Goal: Submit feedback/report problem

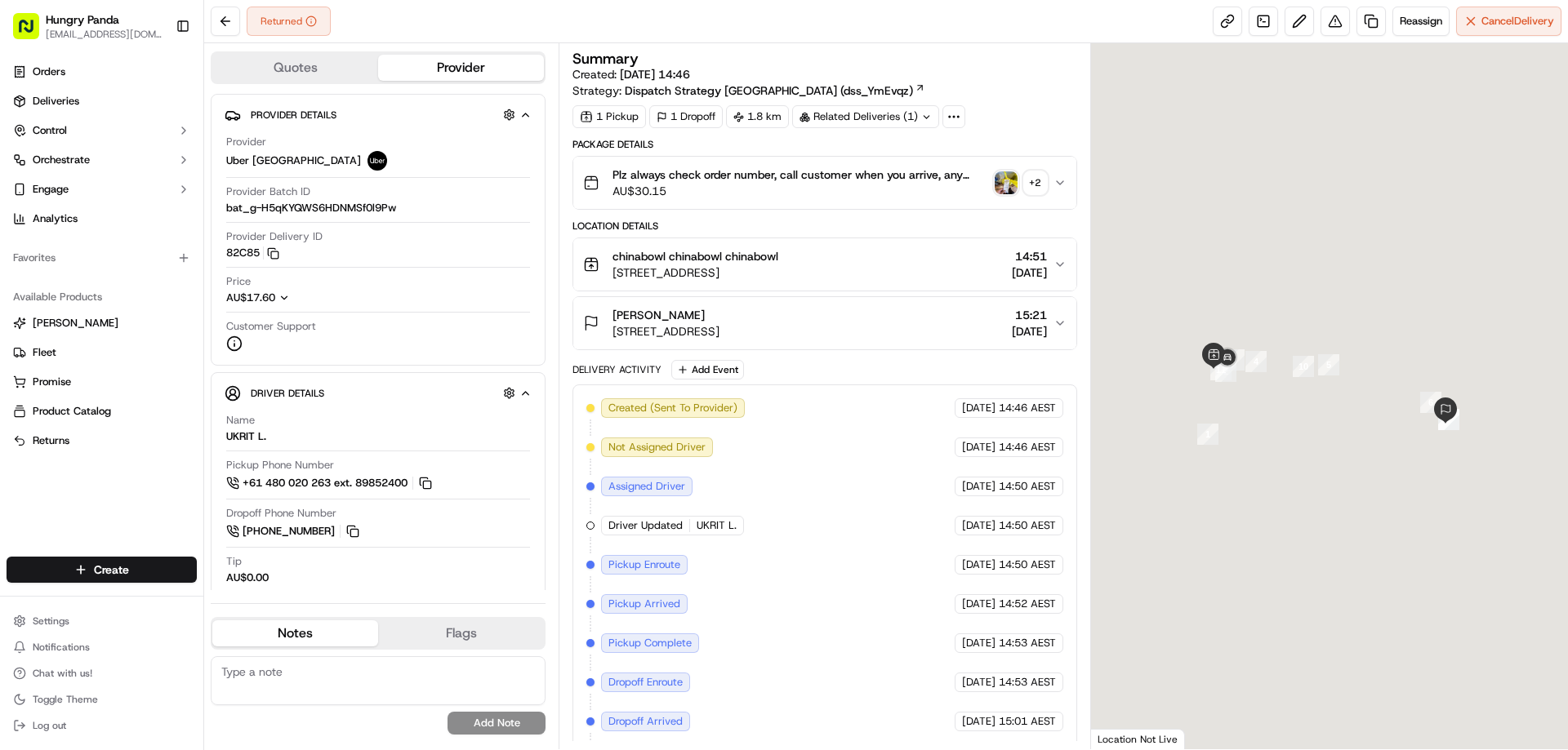
click at [1017, 184] on button "+ 2" at bounding box center [1020, 183] width 52 height 23
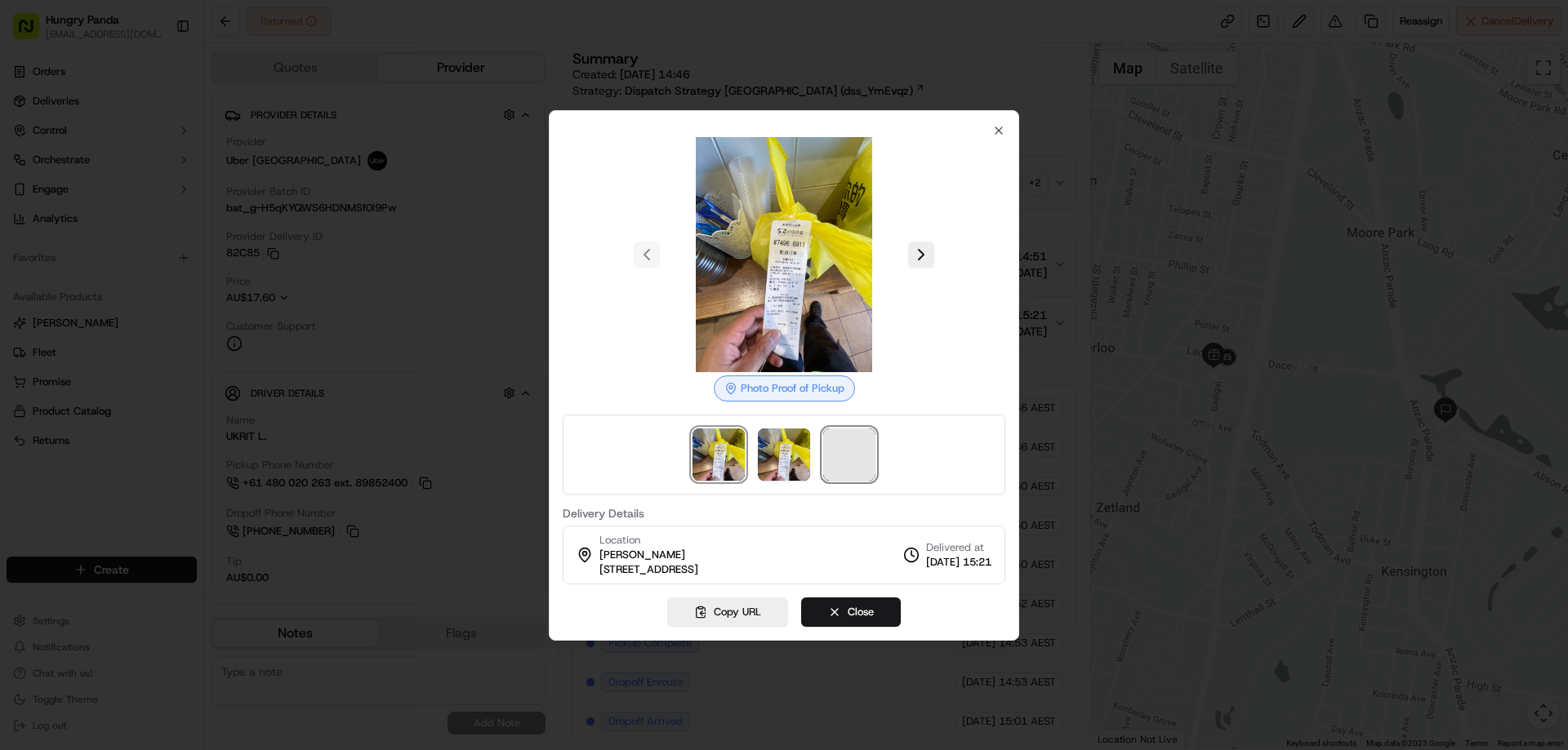
click at [841, 456] on span at bounding box center [849, 454] width 52 height 52
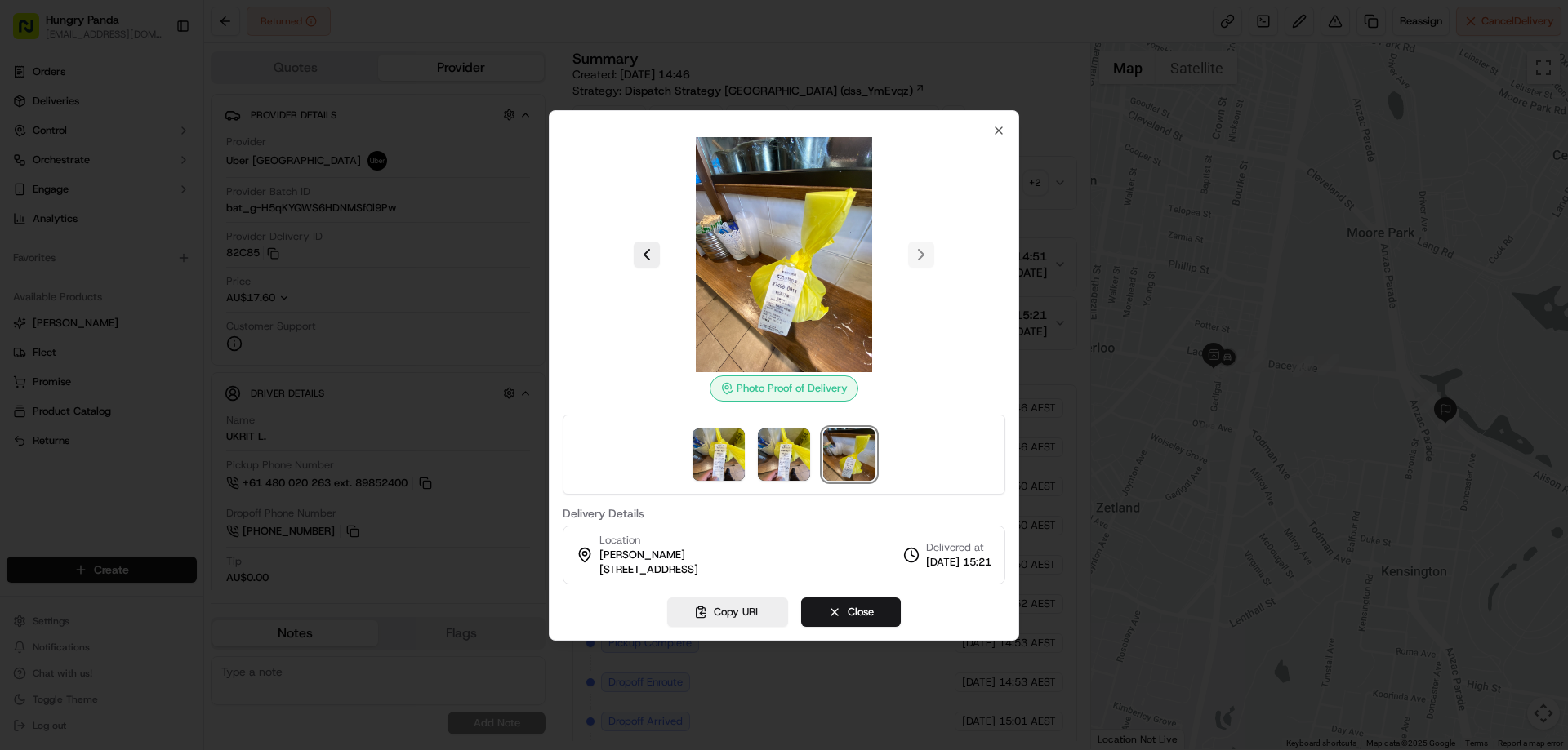
click at [1057, 182] on div at bounding box center [784, 375] width 1568 height 750
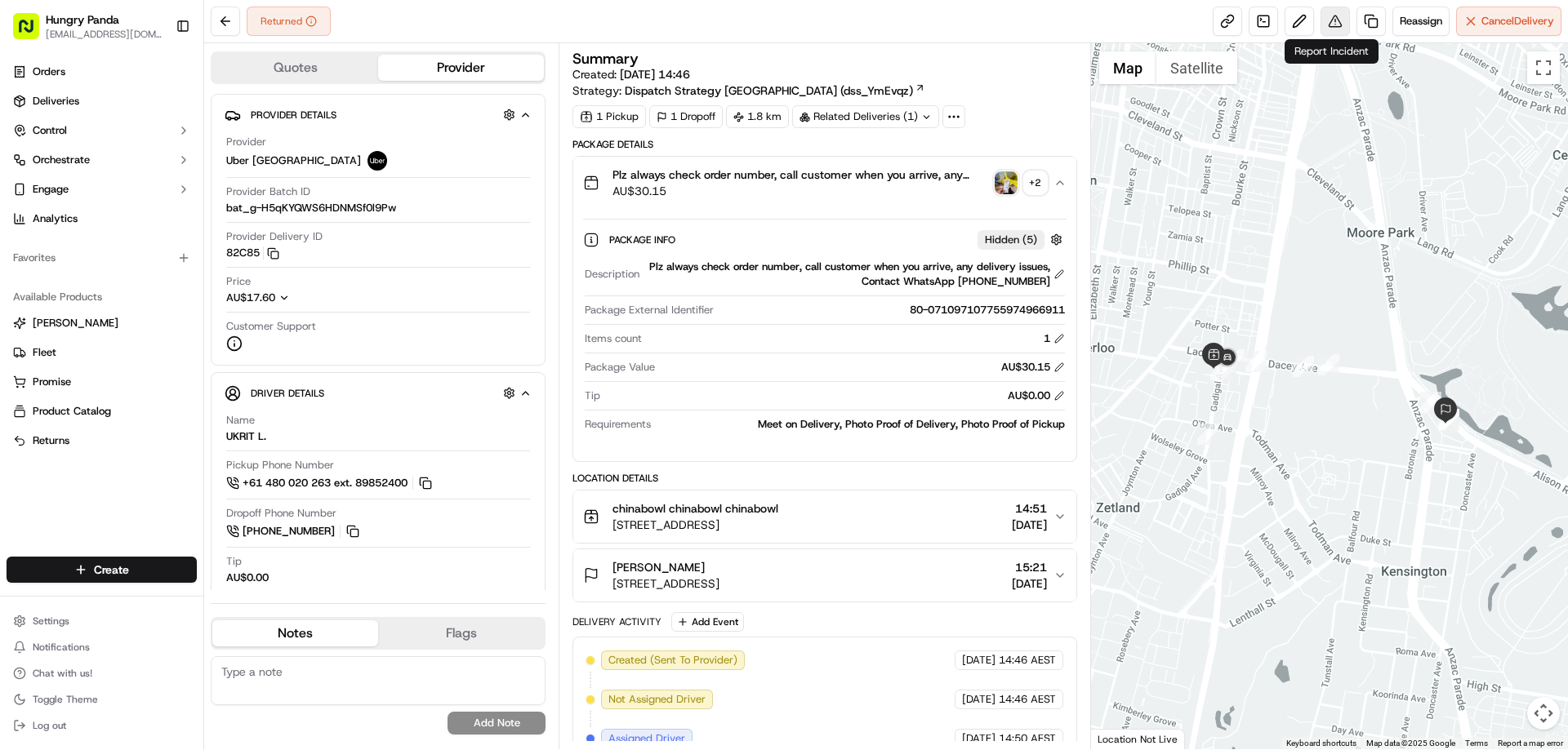
click at [1332, 25] on button at bounding box center [1334, 21] width 29 height 29
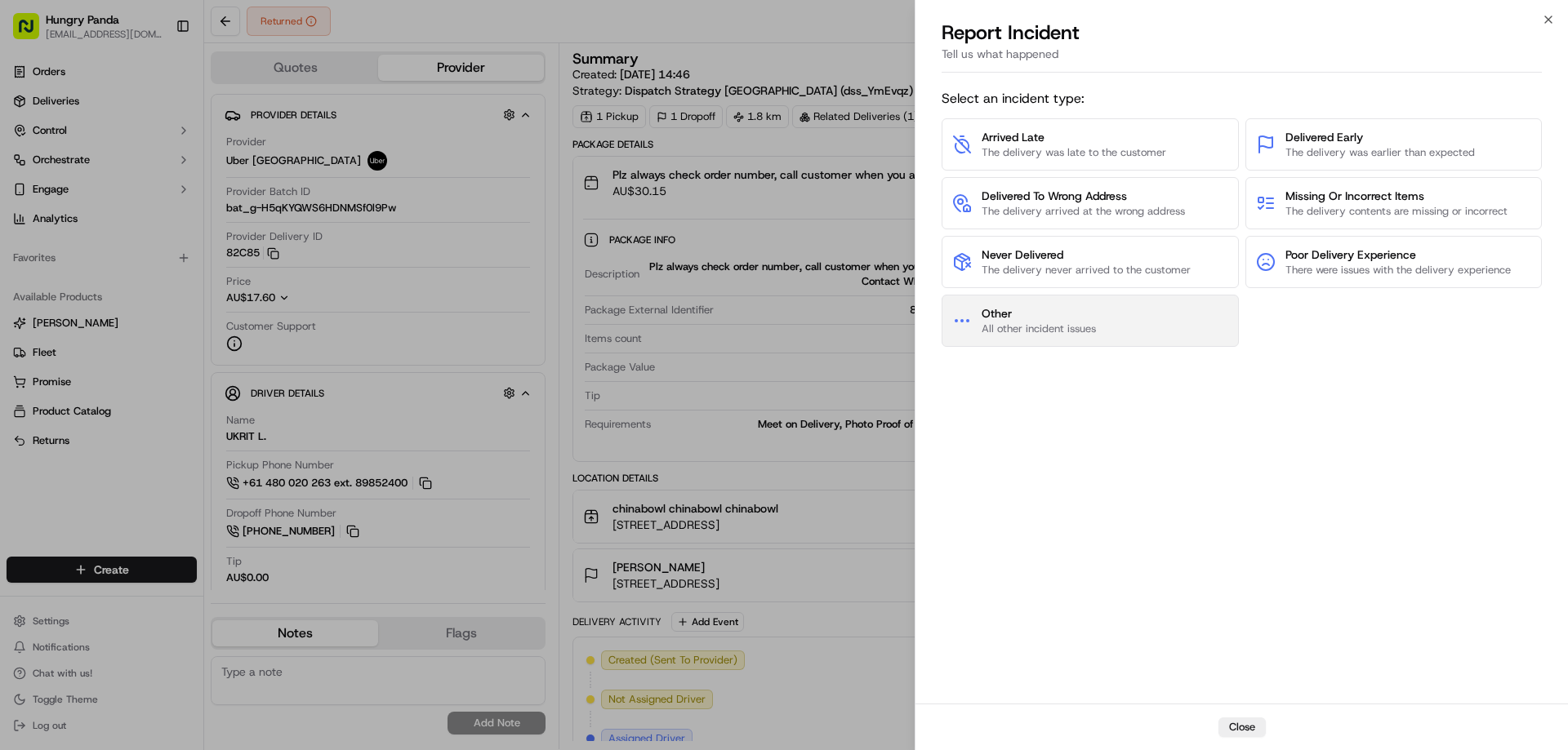
click at [1010, 325] on span "All other incident issues" at bounding box center [1038, 328] width 114 height 14
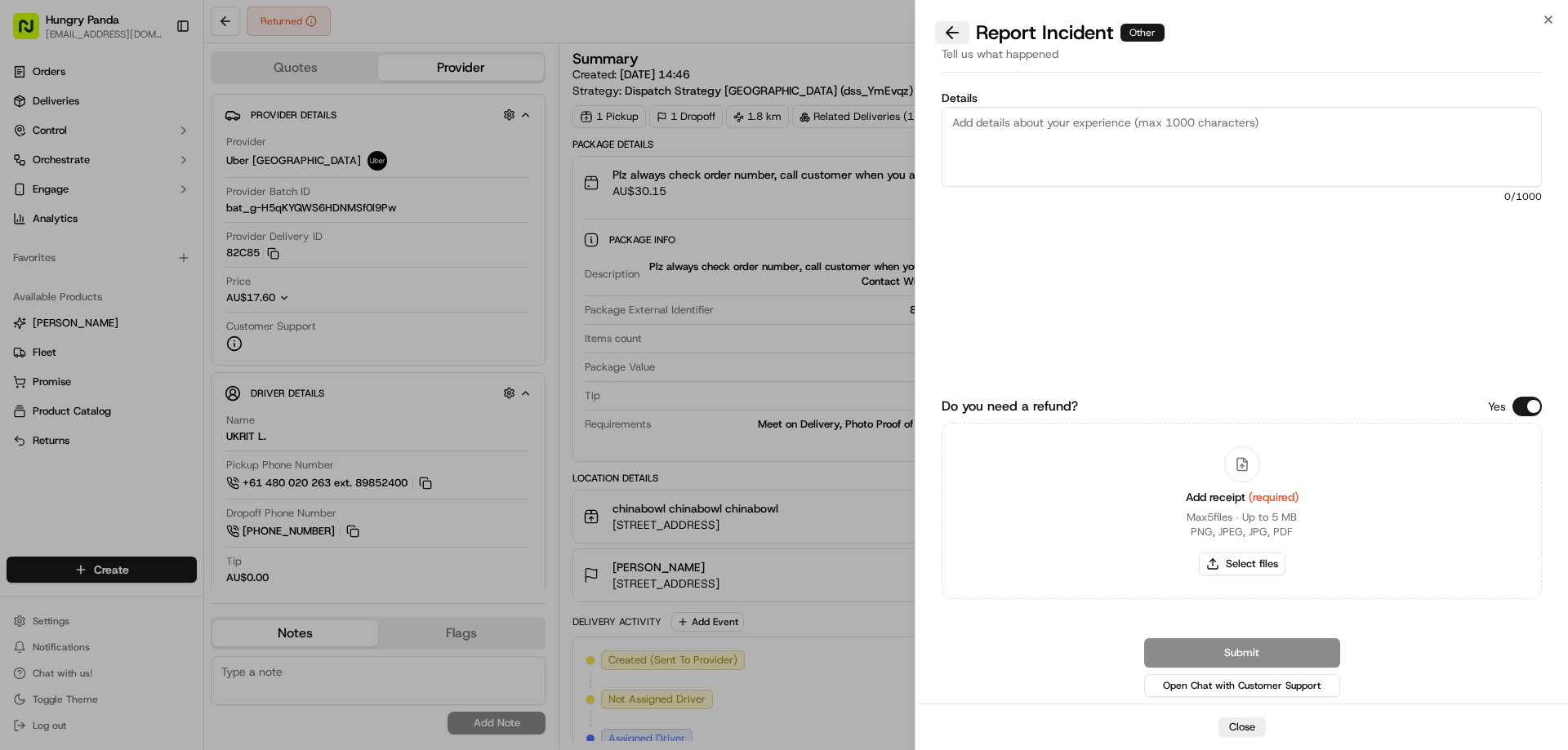
click at [950, 38] on button at bounding box center [952, 32] width 34 height 23
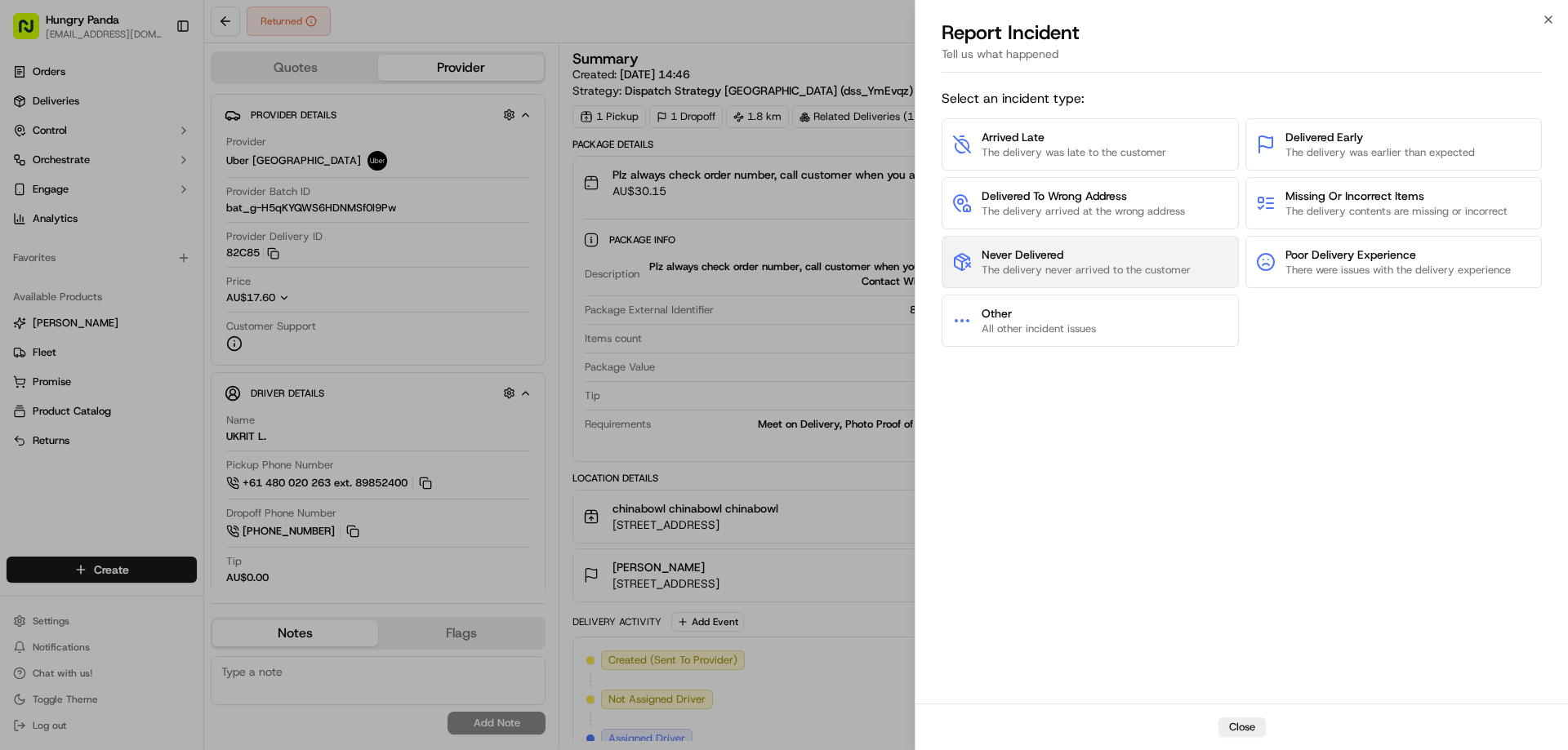
click at [1004, 250] on span "Never Delivered" at bounding box center [1086, 254] width 209 height 16
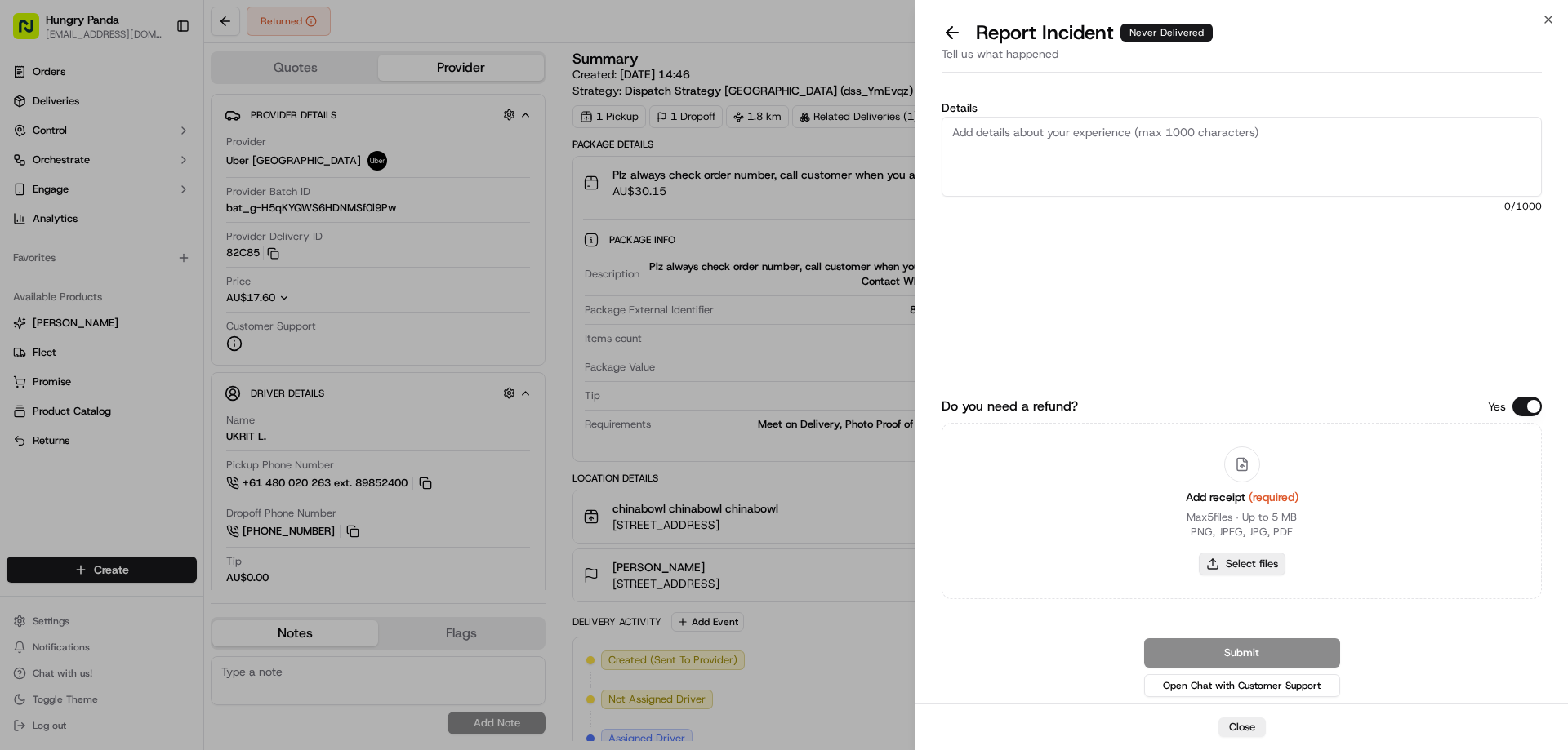
click at [1233, 561] on button "Select files" at bounding box center [1241, 564] width 86 height 23
type input "C:\fakepath\screenshot_2025-09-15_17-04-02.png"
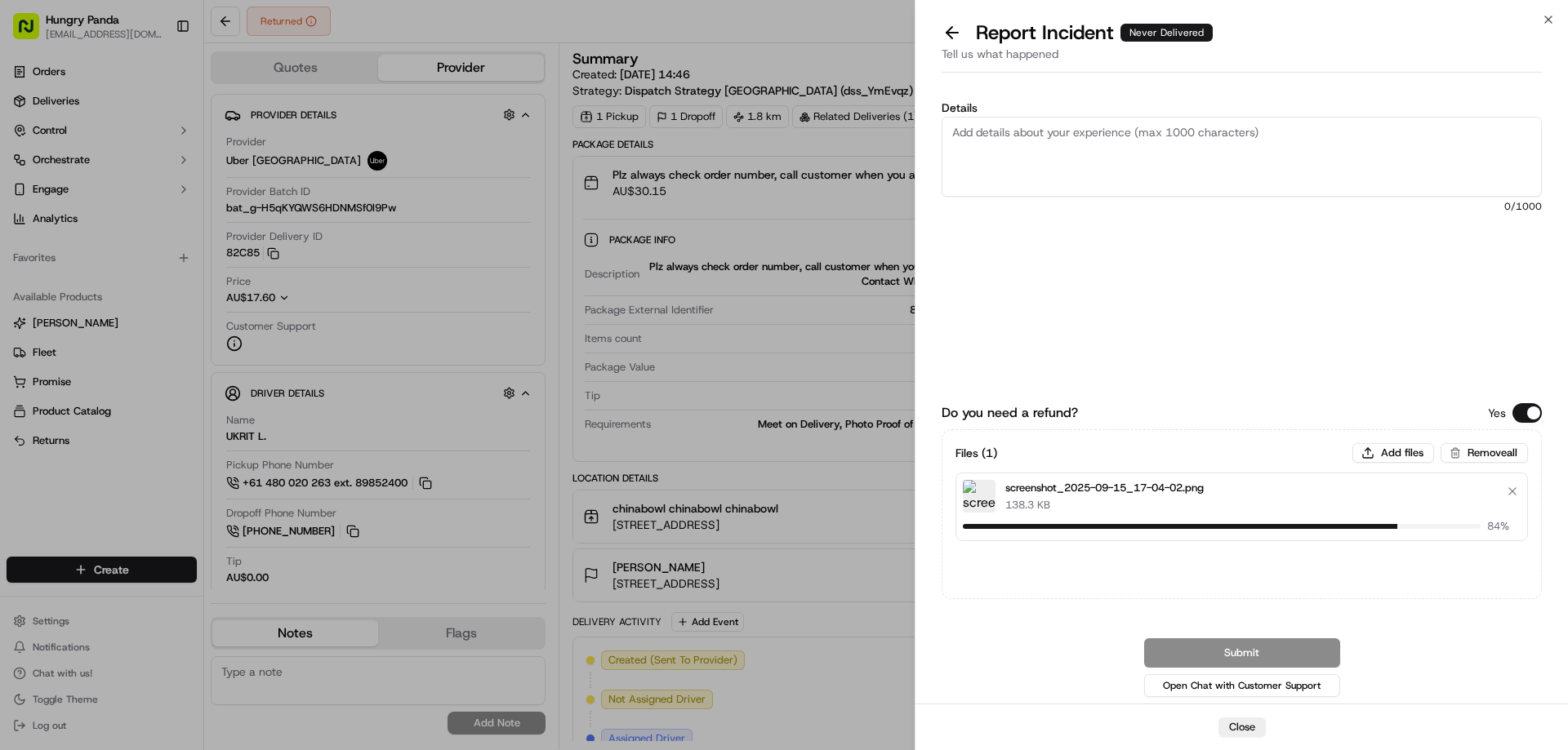
click at [1126, 161] on textarea "Details" at bounding box center [1241, 157] width 600 height 80
click at [1091, 171] on textarea "Details" at bounding box center [1241, 157] width 600 height 80
paste textarea "The customer reported that he did not receive the meal. The order log showed th…"
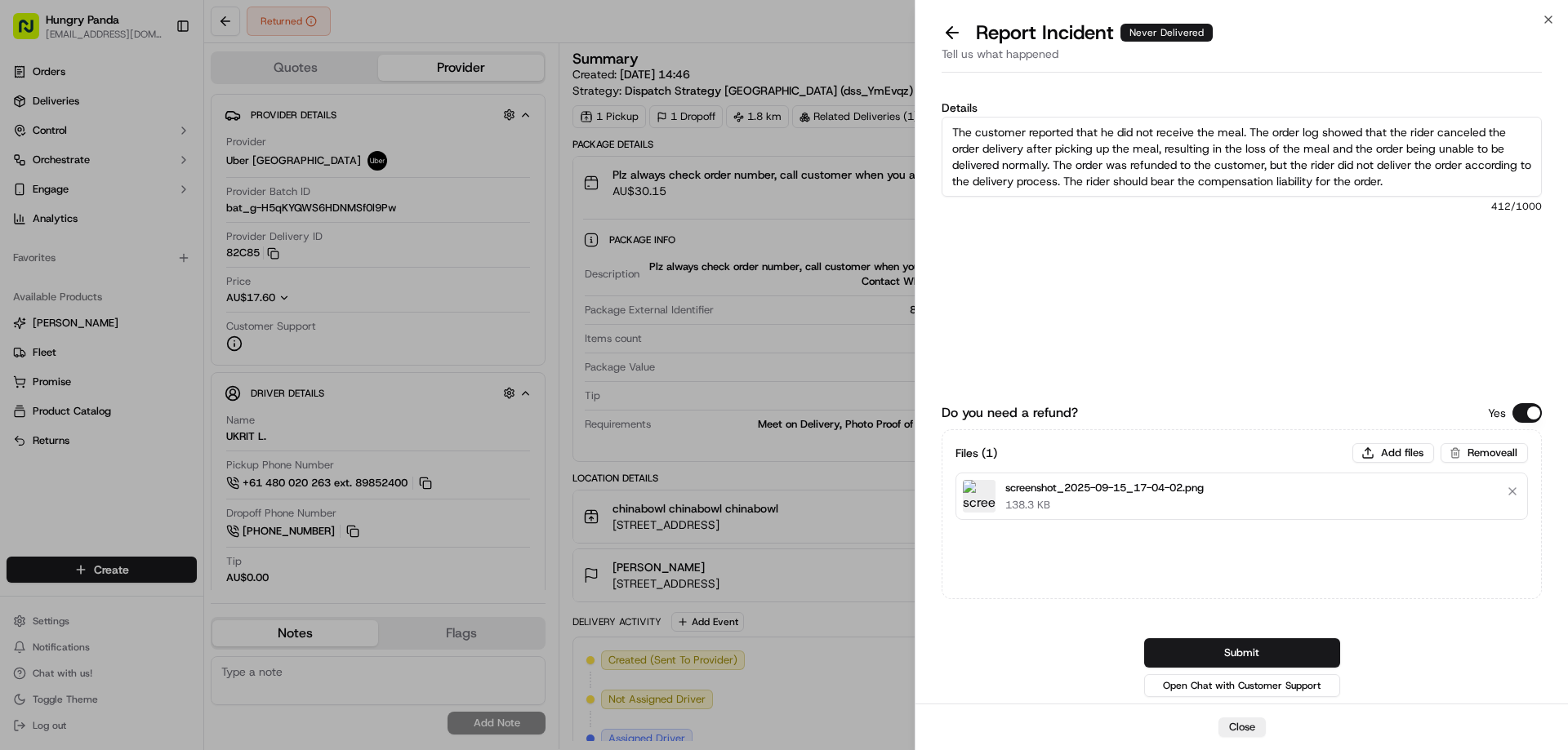
type textarea "The customer reported that he did not receive the meal. The order log showed th…"
click at [1228, 651] on button "Submit" at bounding box center [1241, 652] width 196 height 29
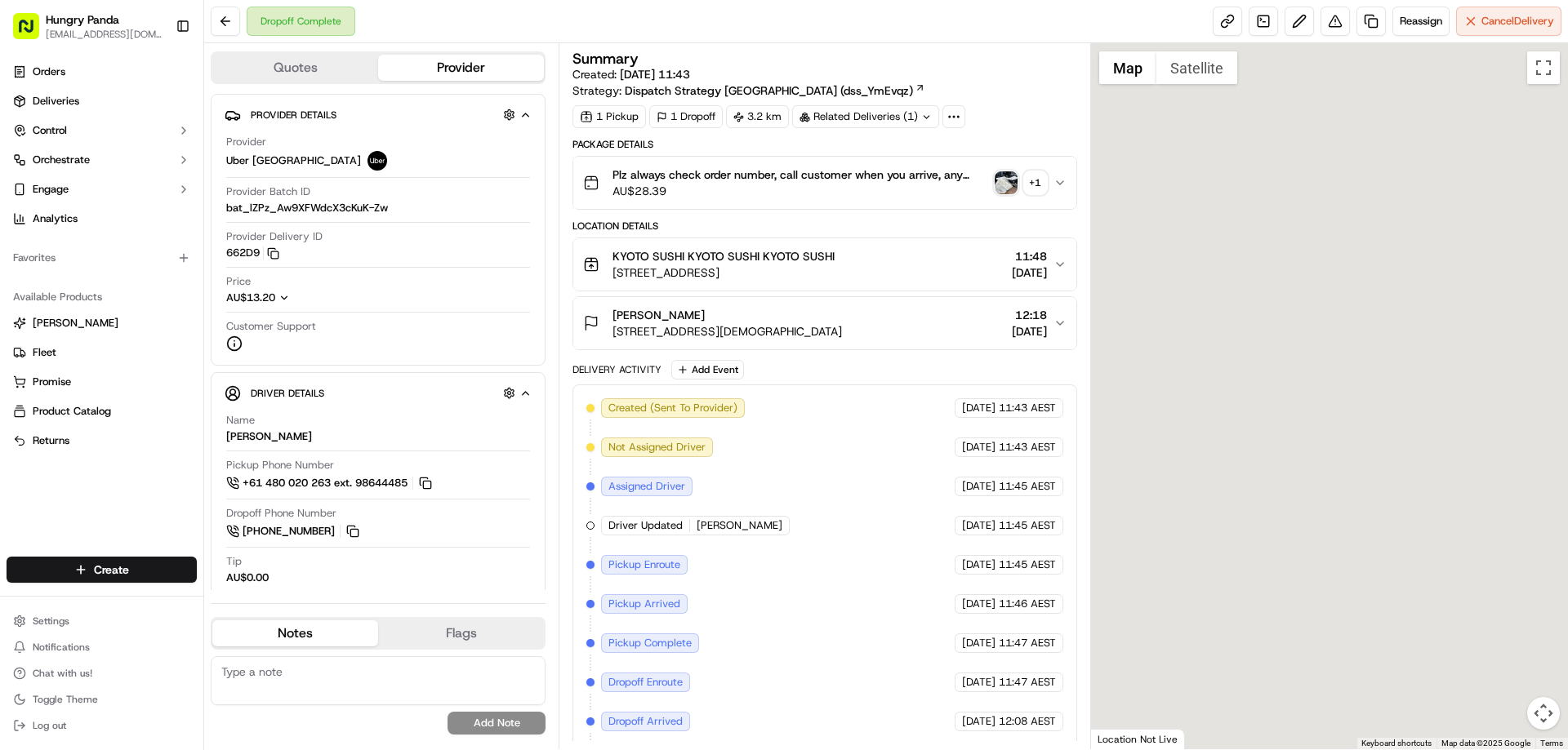
click at [1004, 186] on img "button" at bounding box center [1006, 183] width 23 height 23
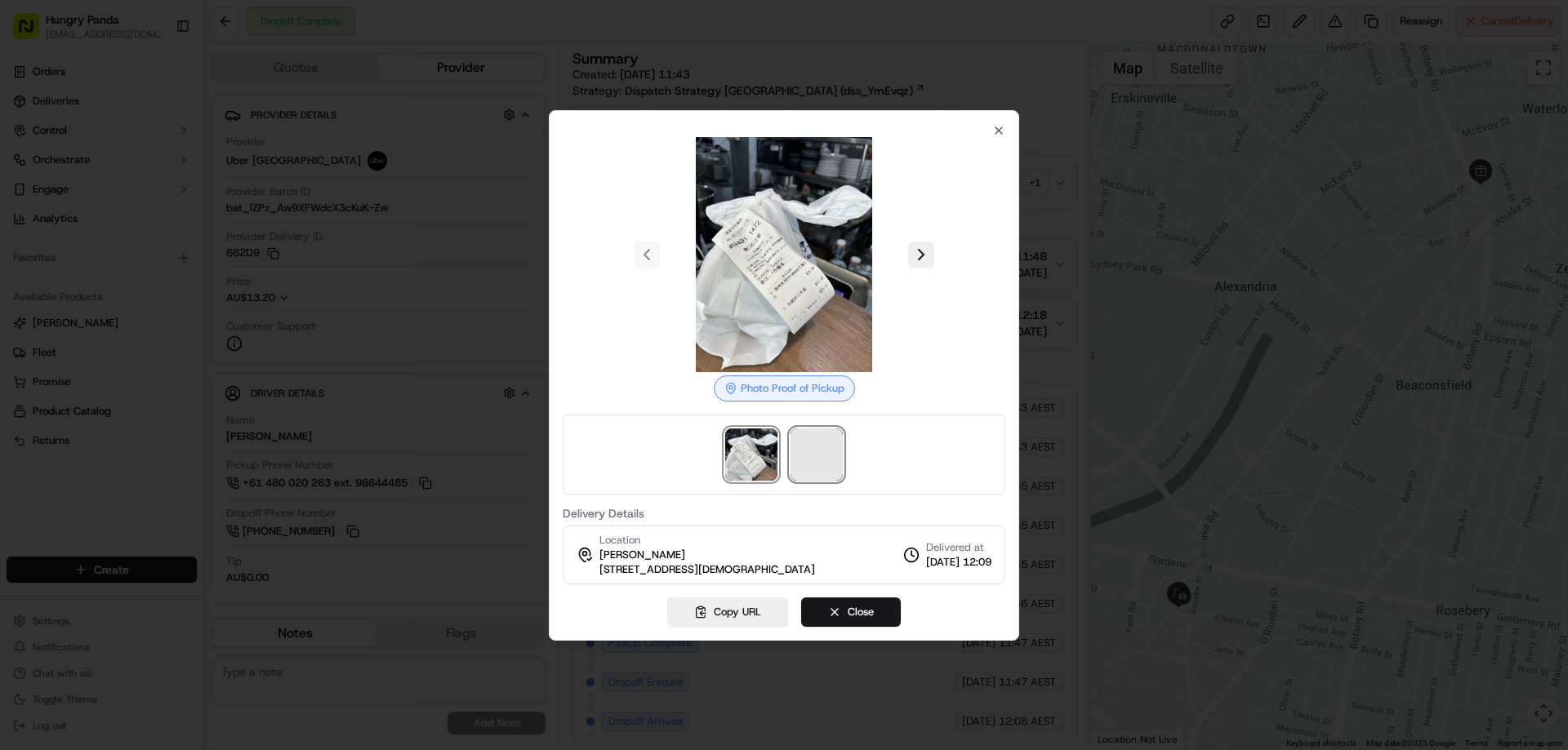
click at [814, 468] on span at bounding box center [816, 454] width 52 height 52
click at [1057, 178] on div at bounding box center [784, 375] width 1568 height 750
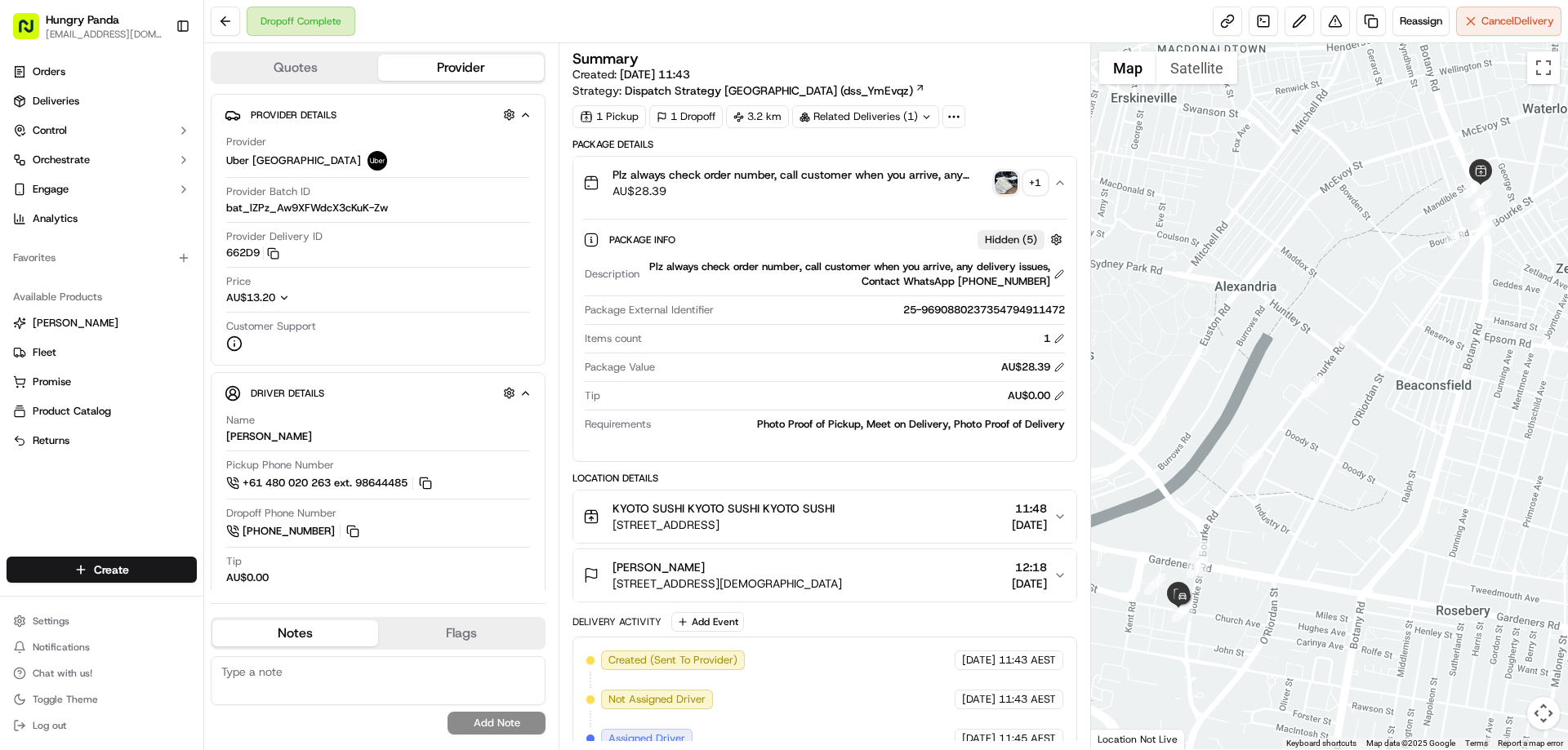
click at [1333, 38] on div "Dropoff Complete Reassign Cancel Delivery" at bounding box center [886, 22] width 1364 height 44
click at [1330, 24] on button at bounding box center [1334, 21] width 29 height 29
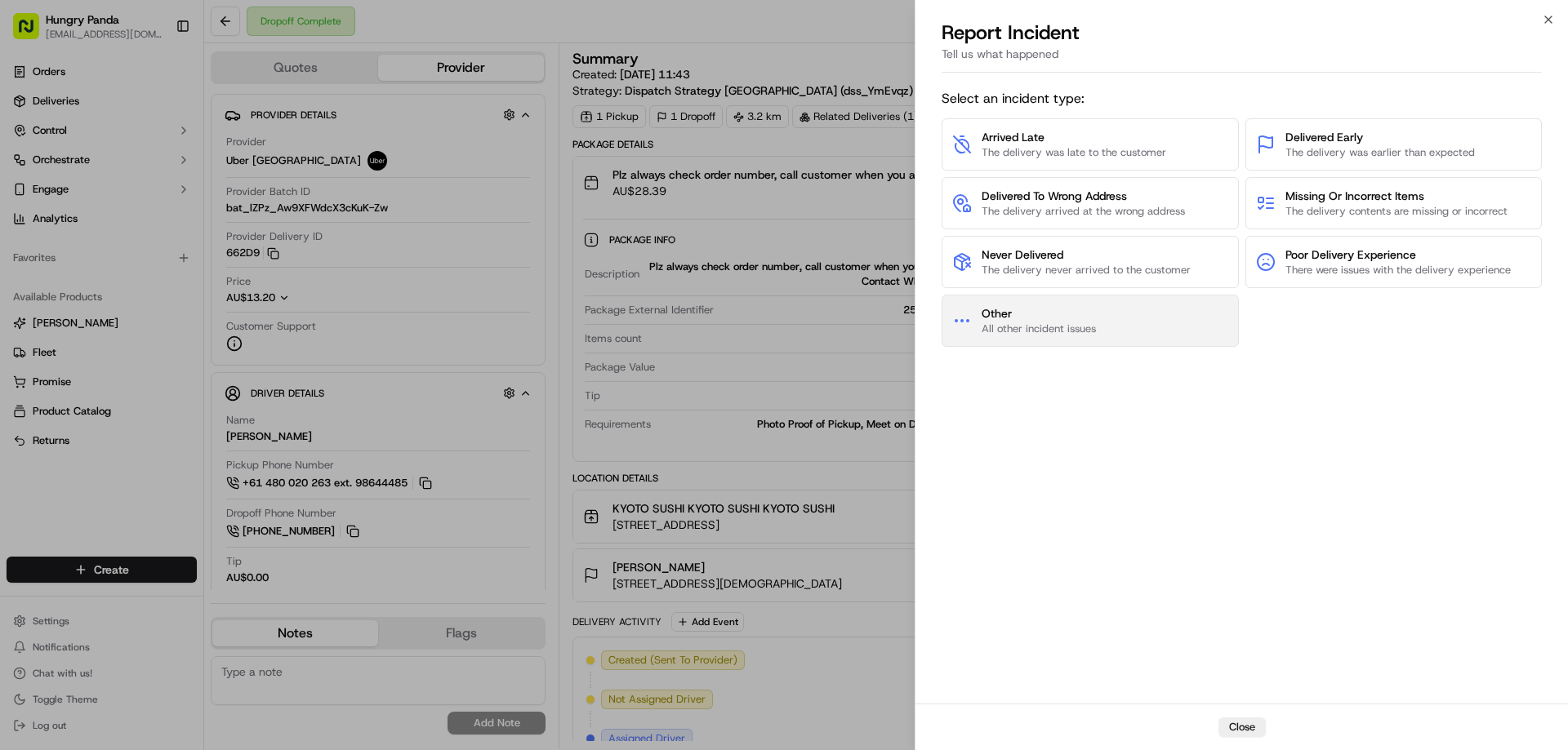
click at [1074, 335] on span "All other incident issues" at bounding box center [1038, 328] width 114 height 14
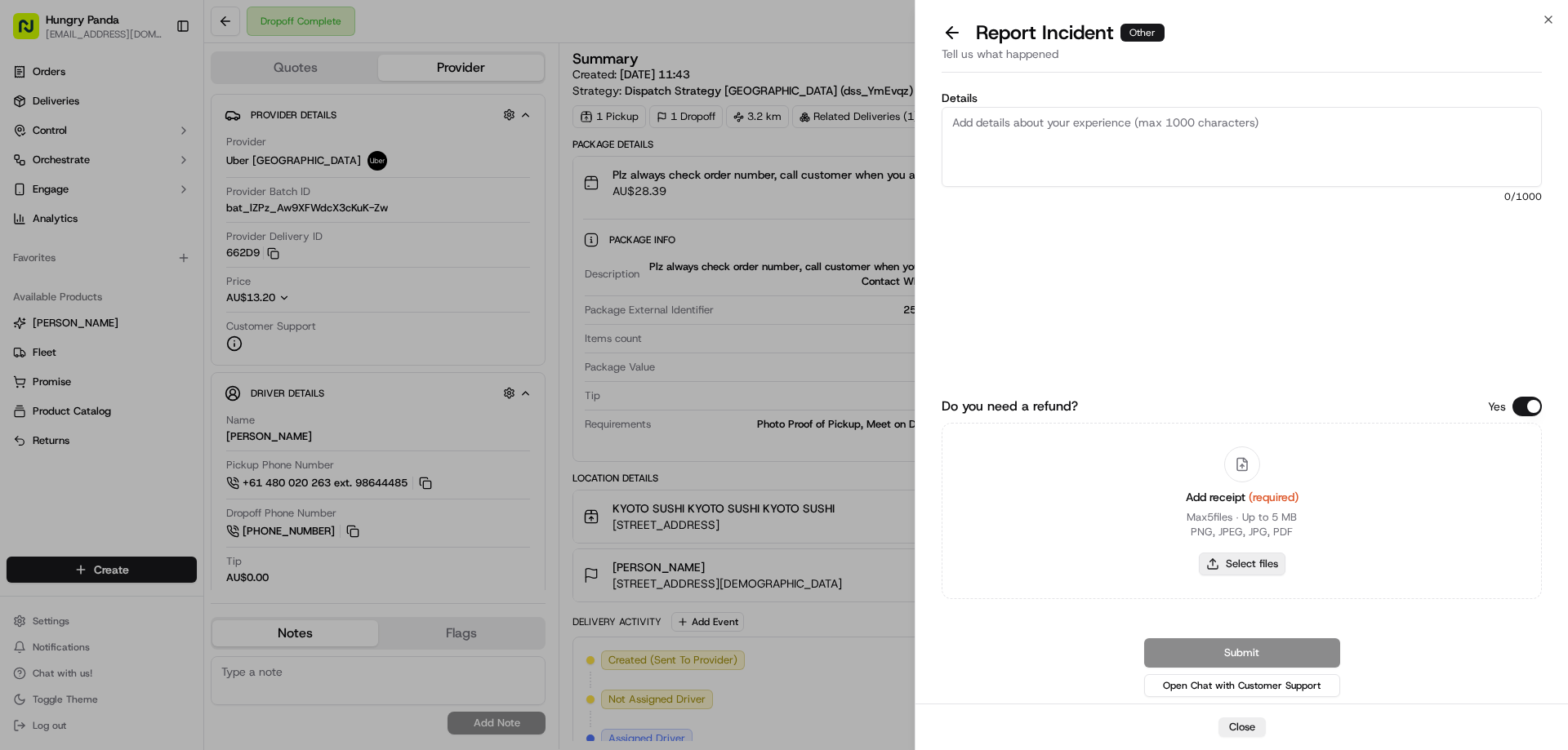
click at [1225, 561] on button "Select files" at bounding box center [1241, 564] width 86 height 23
type input "C:\fakepath\screenshot_2025-09-15_17-05-34.png"
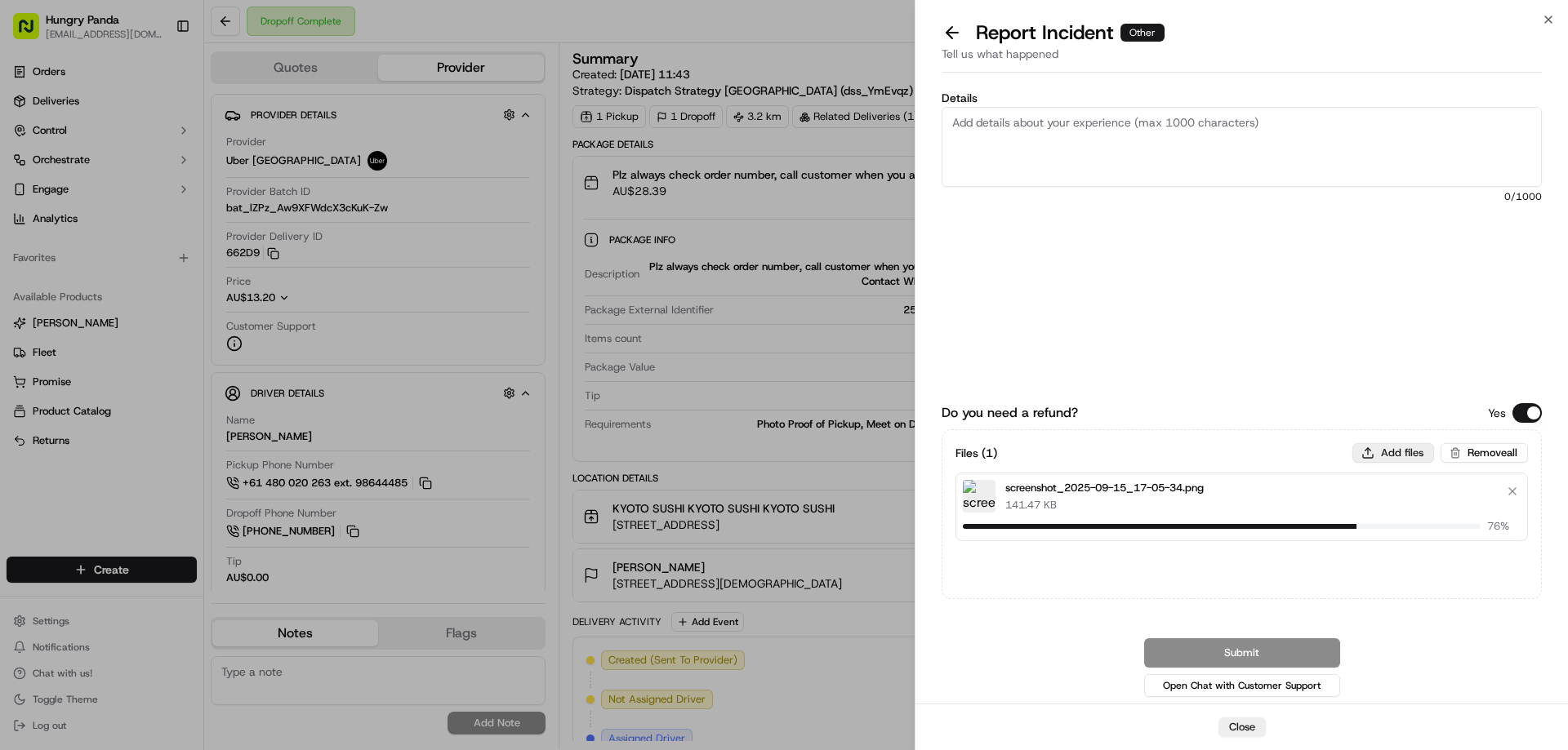
click at [1392, 456] on button "Add files" at bounding box center [1393, 453] width 82 height 20
click at [1083, 123] on textarea "Details" at bounding box center [1241, 147] width 600 height 80
paste textarea "The customer reported that he did not receive the meal, and the delivery photo …"
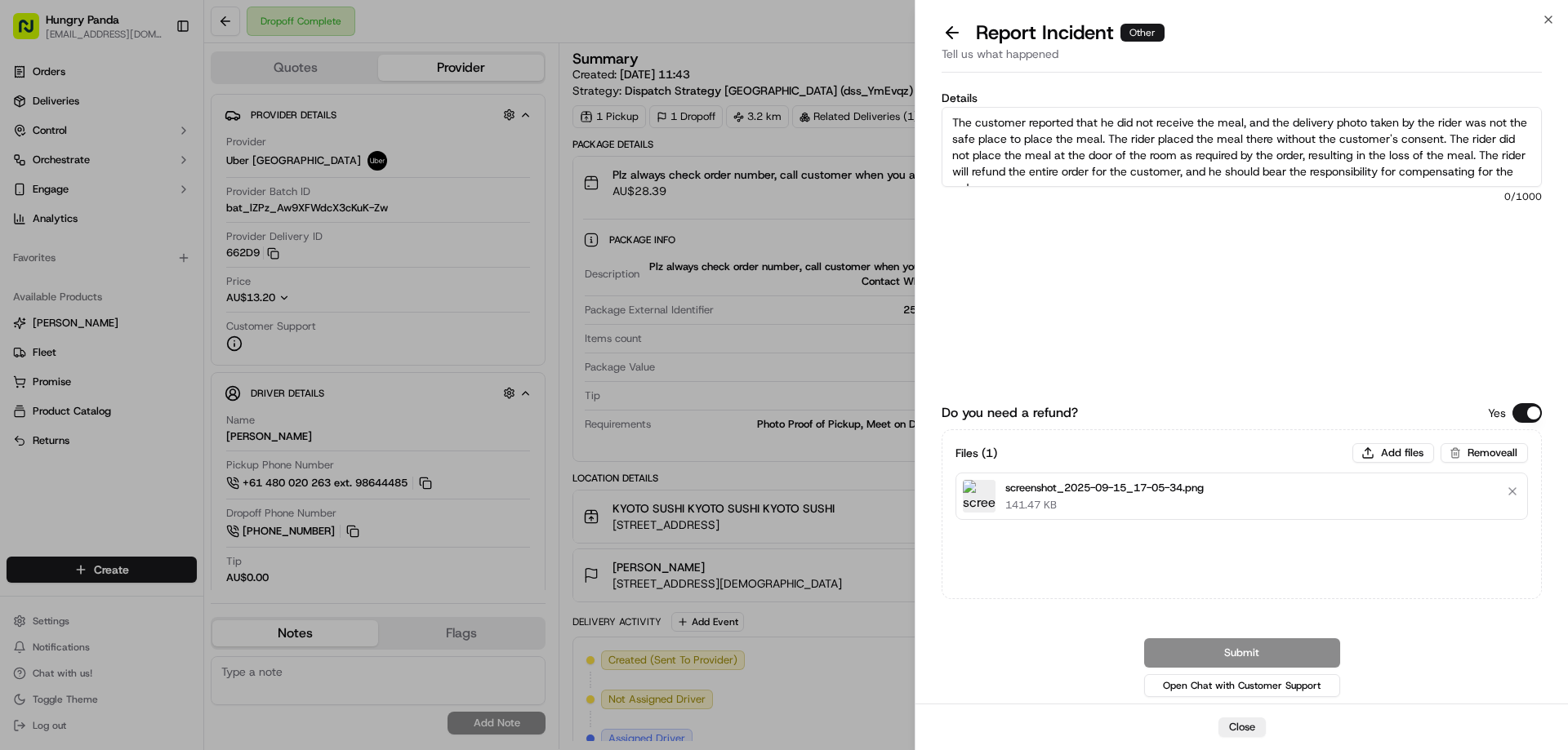
scroll to position [9, 0]
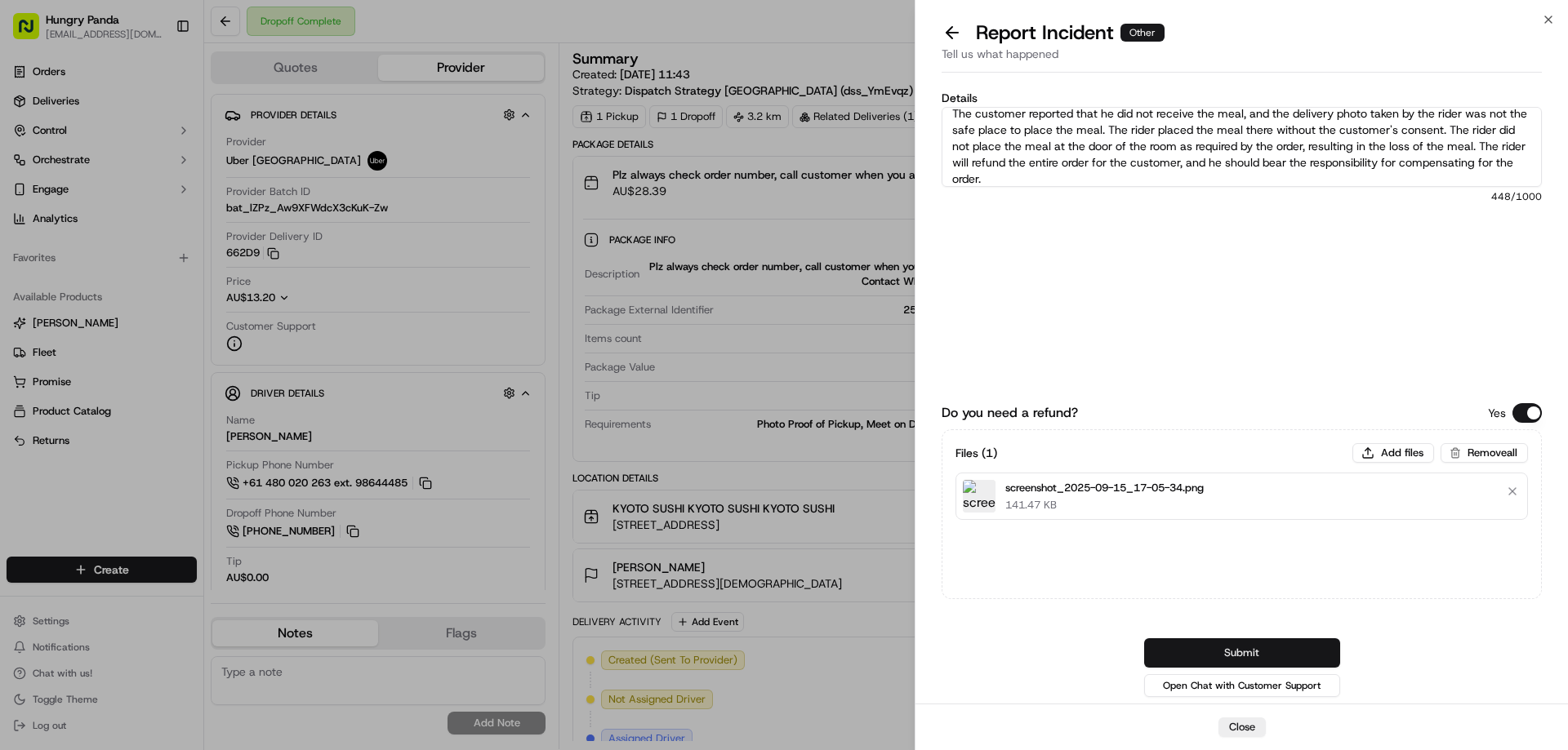
type textarea "The customer reported that he did not receive the meal, and the delivery photo …"
drag, startPoint x: 1228, startPoint y: 650, endPoint x: 1223, endPoint y: 641, distance: 10.3
click at [1228, 651] on button "Submit" at bounding box center [1241, 652] width 196 height 29
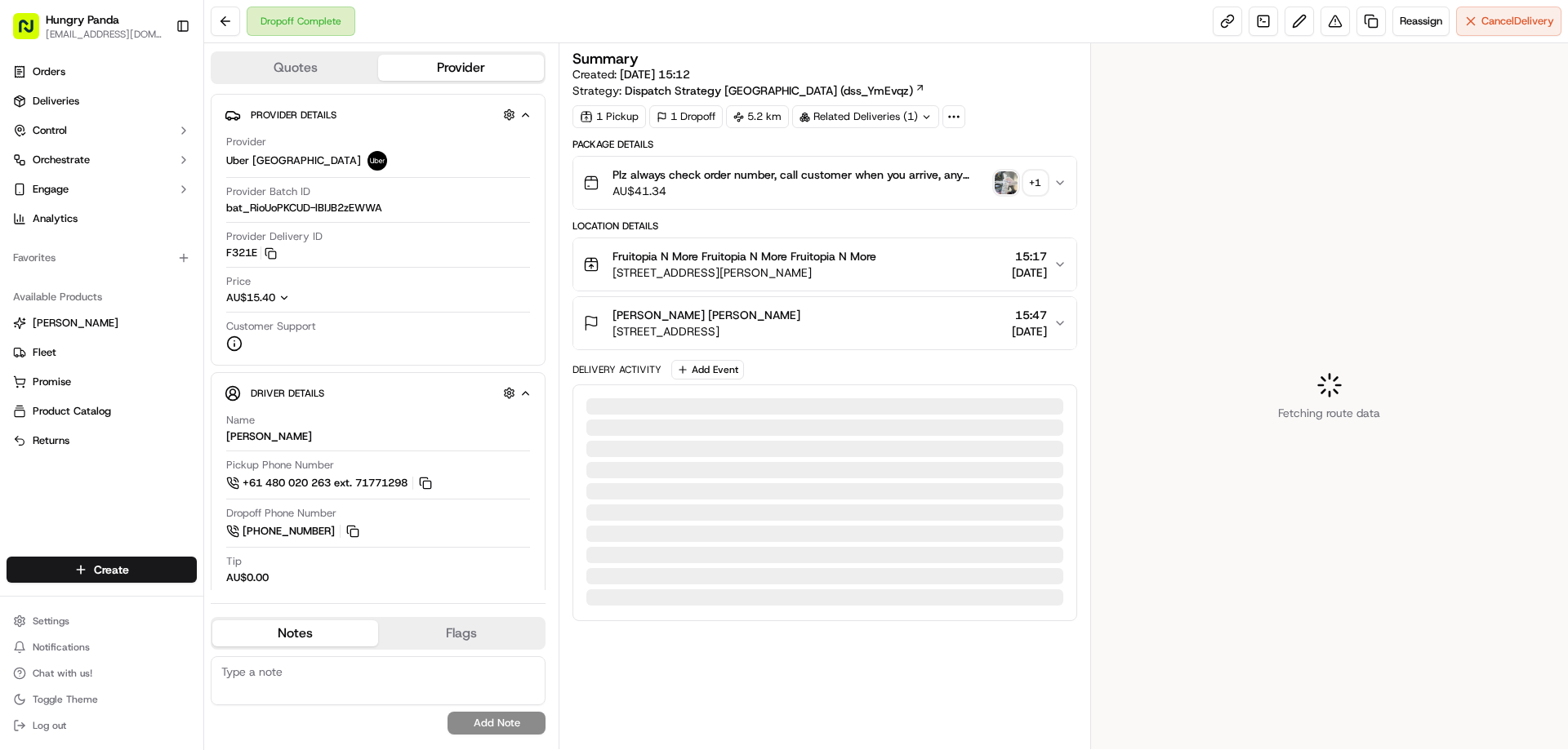
click at [812, 399] on div at bounding box center [823, 406] width 476 height 16
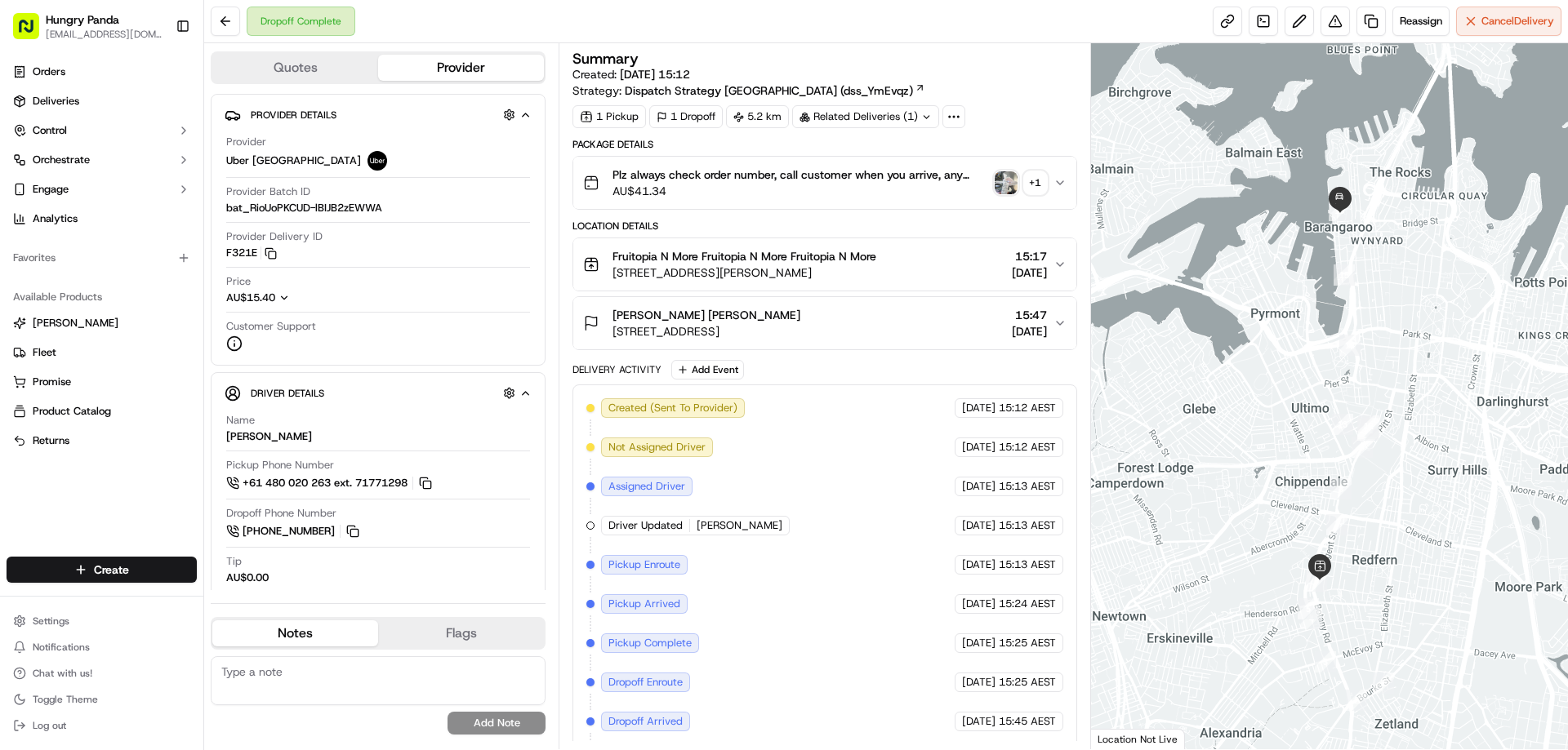
click at [1011, 178] on img "button" at bounding box center [1006, 183] width 23 height 23
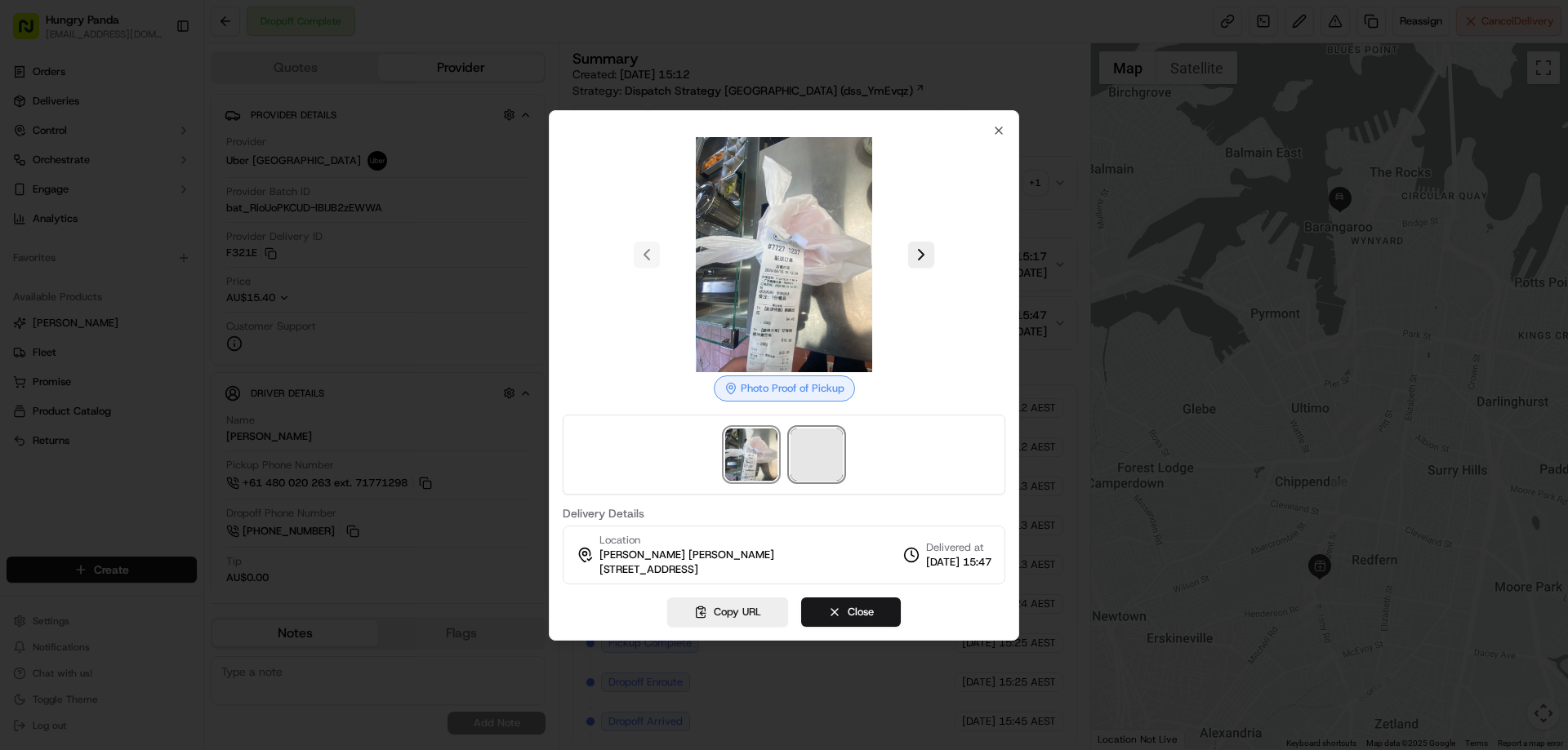
click at [818, 451] on span at bounding box center [816, 454] width 52 height 52
click at [1042, 187] on div at bounding box center [784, 375] width 1568 height 750
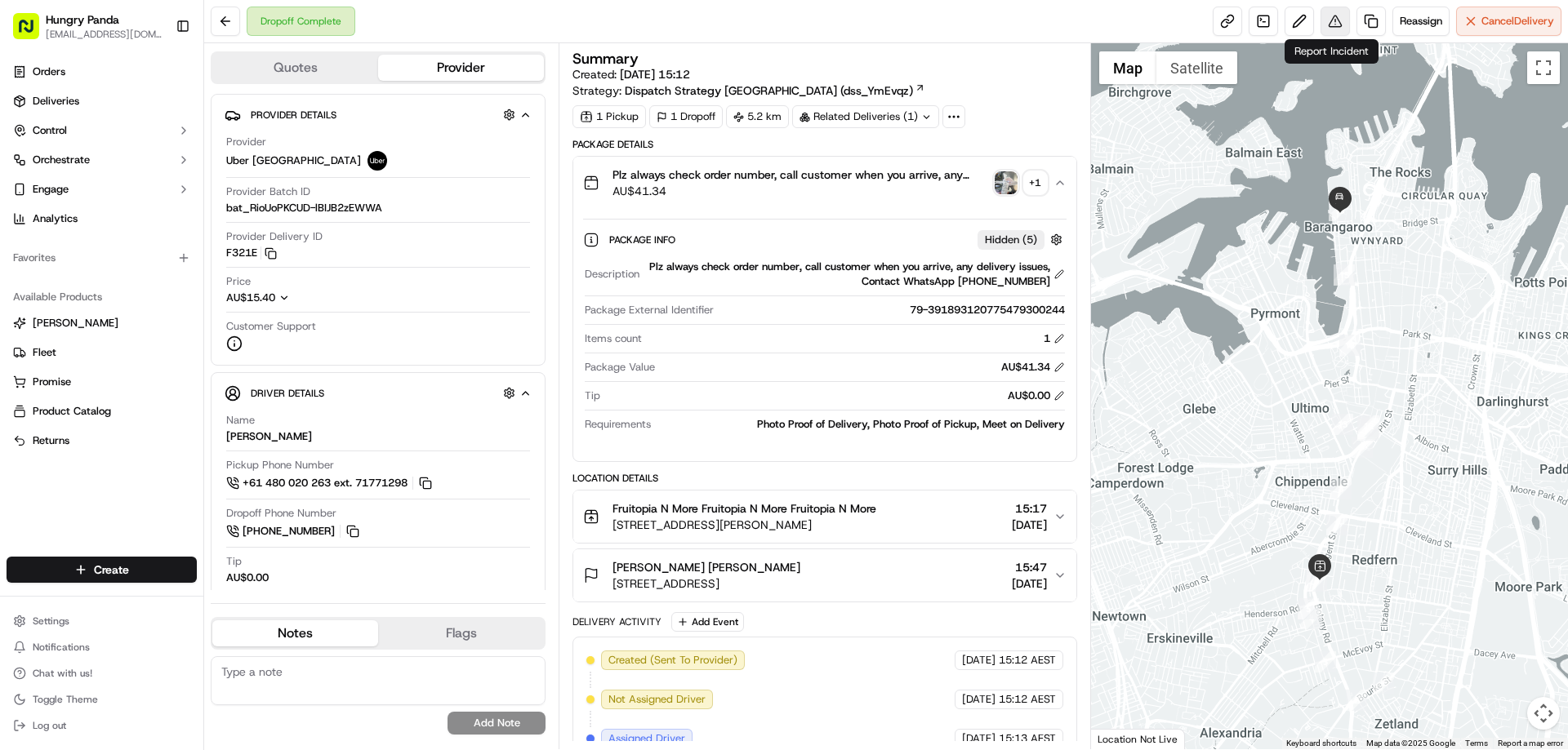
click at [1335, 14] on button at bounding box center [1334, 21] width 29 height 29
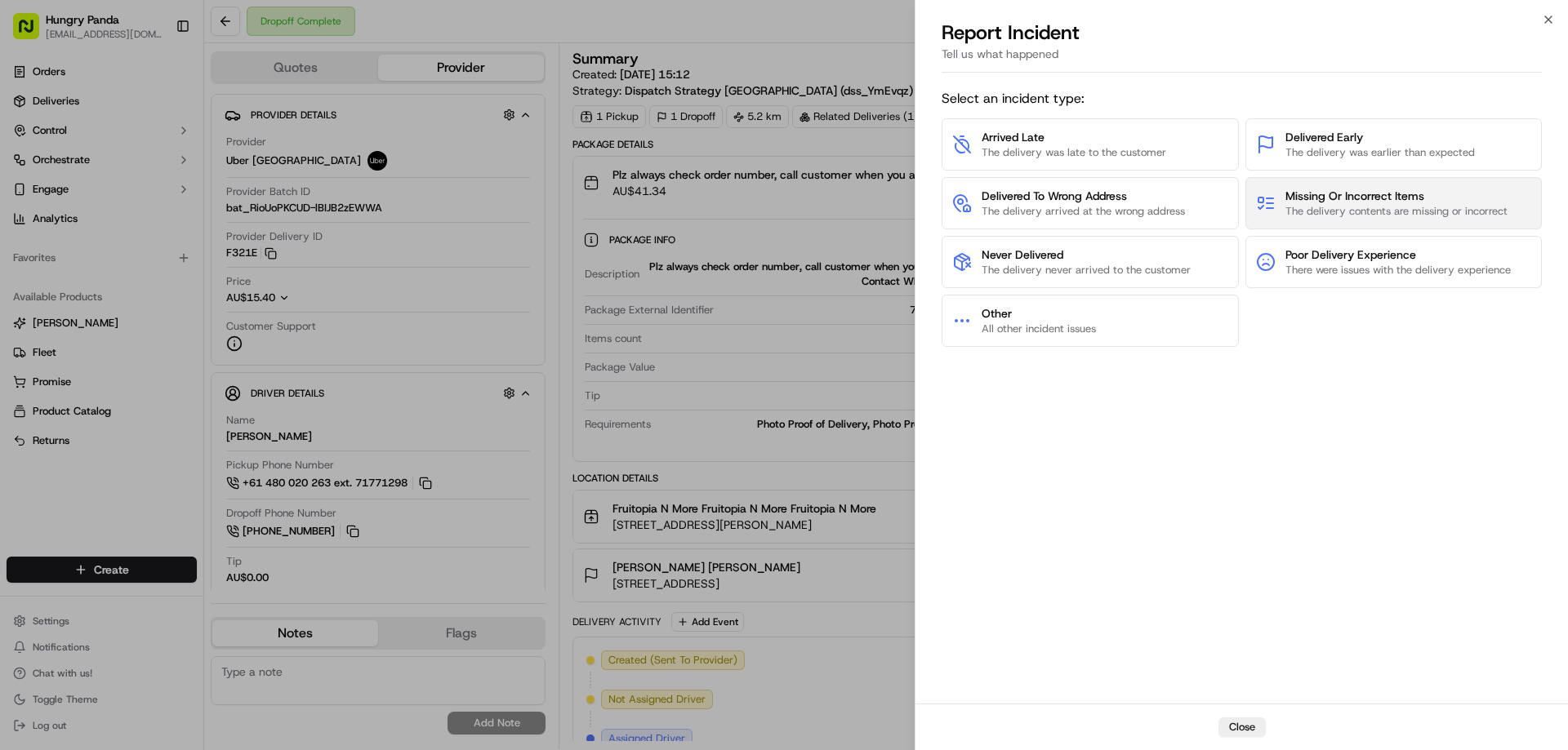
click at [1354, 205] on span "The delivery contents are missing or incorrect" at bounding box center [1396, 211] width 222 height 14
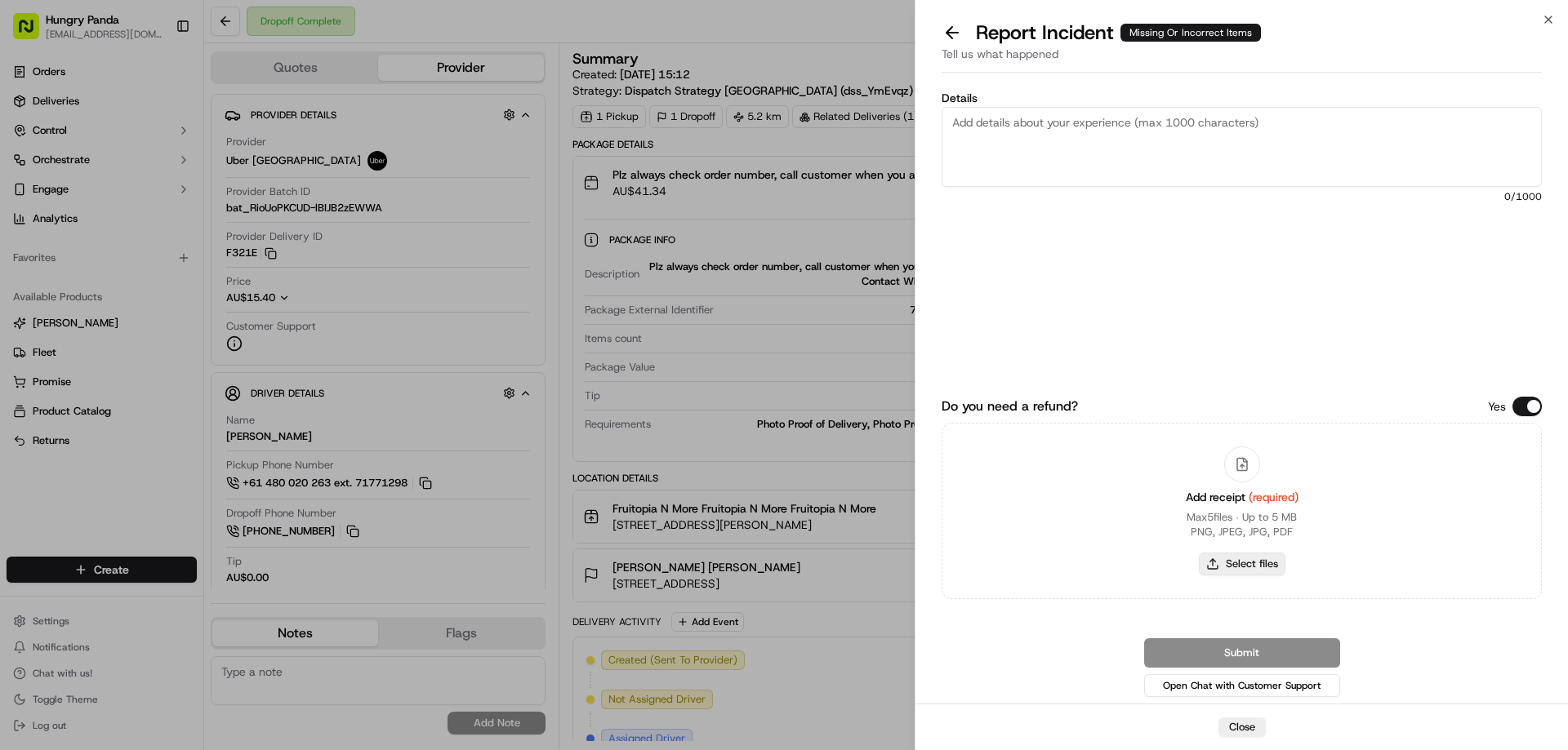
click at [1228, 564] on button "Select files" at bounding box center [1241, 564] width 86 height 23
type input "C:\fakepath\screenshot_2025-09-15_17-07-55.png"
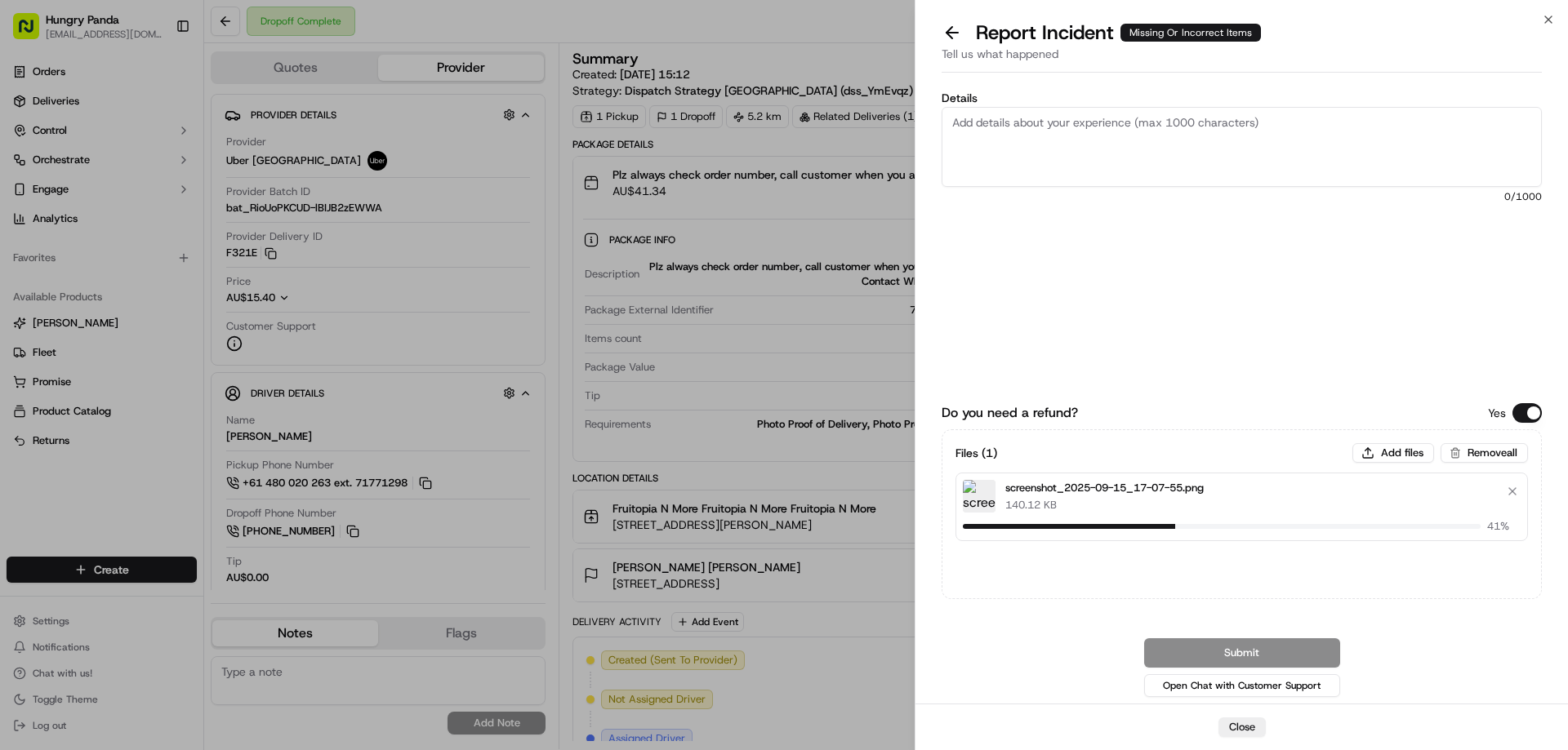
click at [1016, 129] on textarea "Details" at bounding box center [1241, 147] width 600 height 80
click at [1036, 160] on textarea "Details" at bounding box center [1241, 147] width 600 height 80
paste textarea "The rider picked up the wrong meal. The correct order number was 39189312077547…"
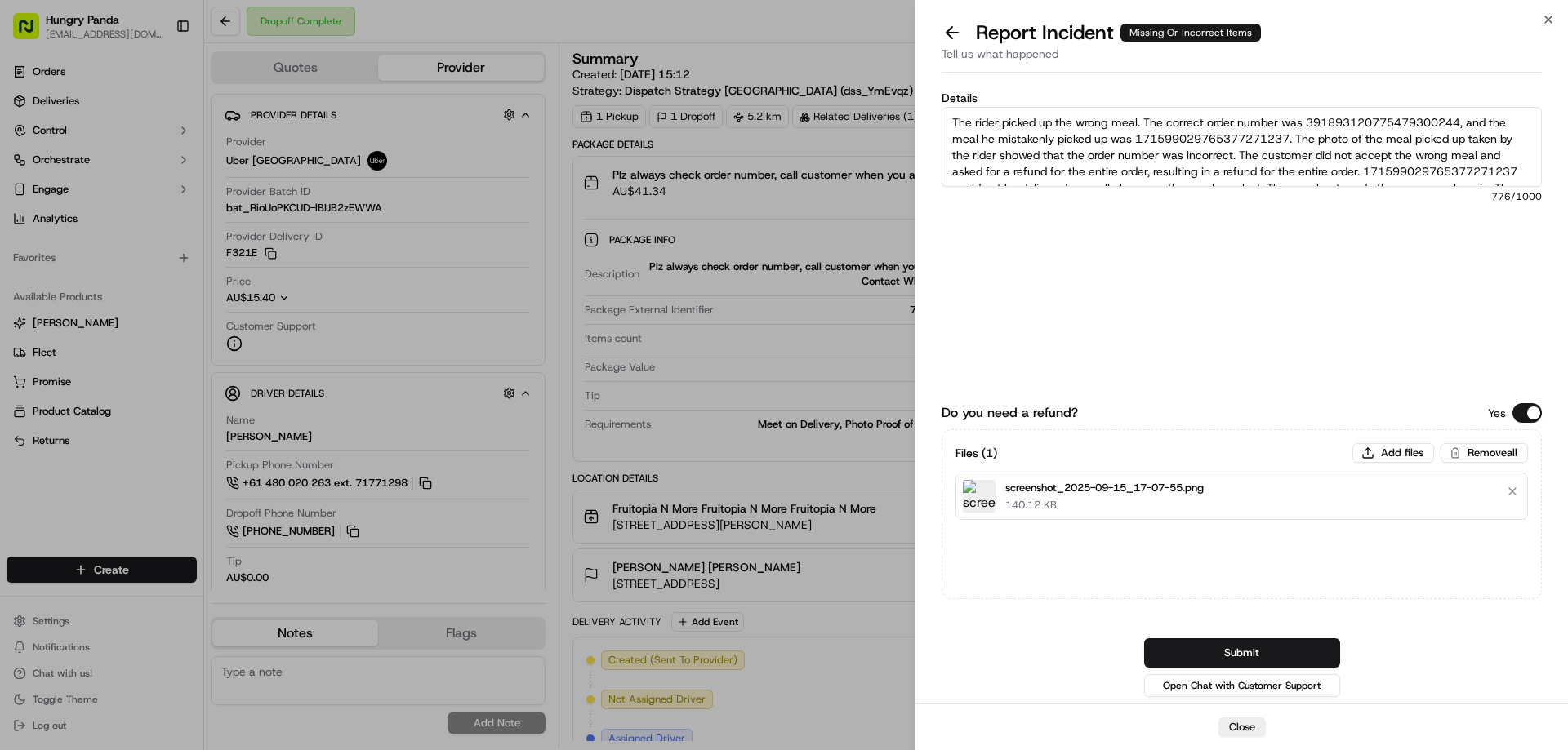
scroll to position [58, 0]
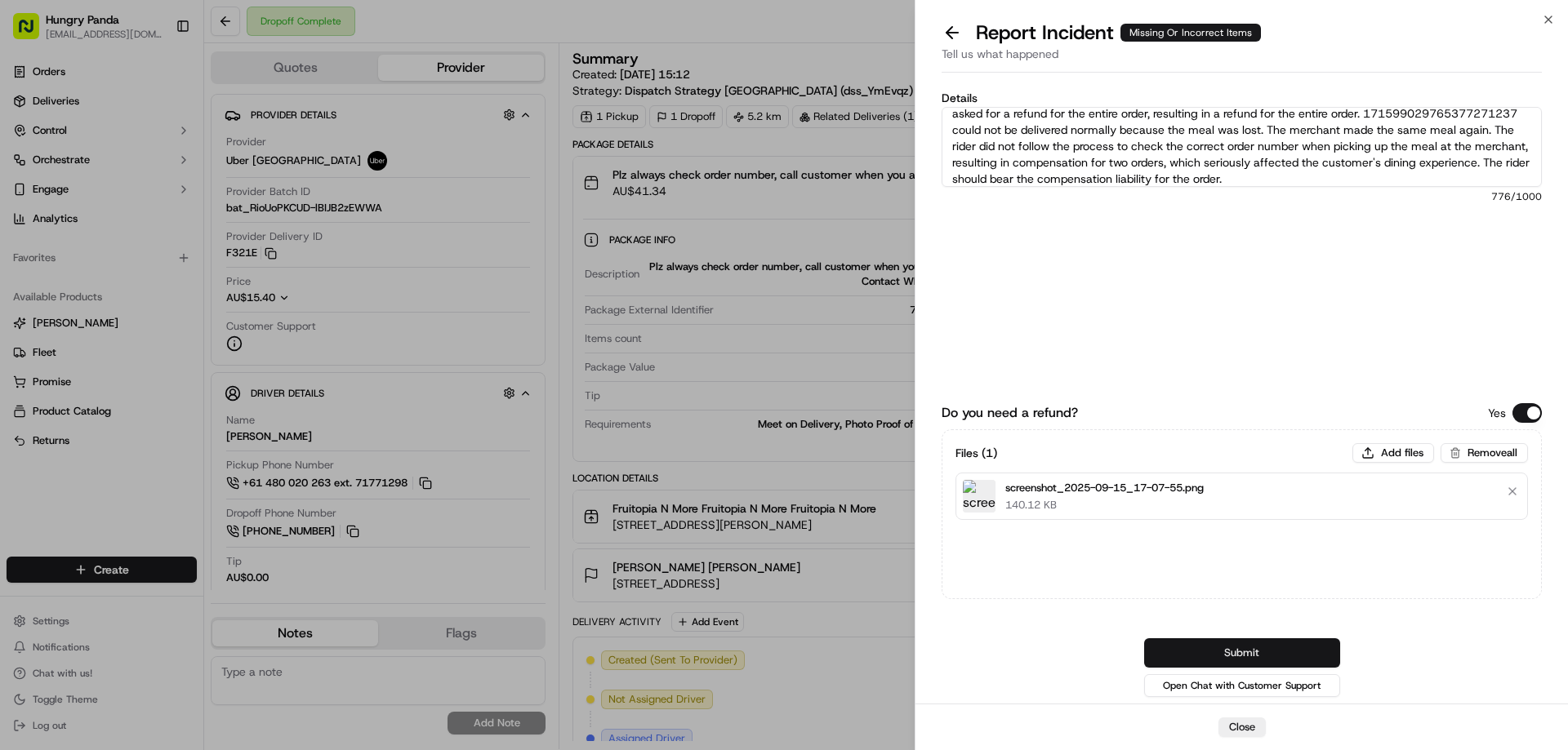
type textarea "The rider picked up the wrong meal. The correct order number was 39189312077547…"
click at [1236, 653] on button "Submit" at bounding box center [1241, 652] width 196 height 29
